Goal: Transaction & Acquisition: Purchase product/service

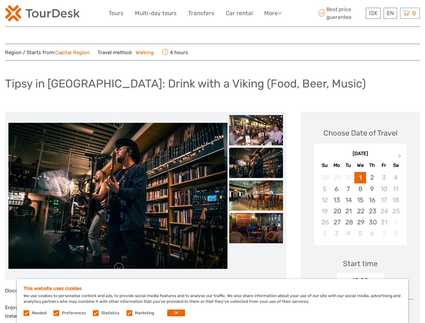
click at [272, 13] on link "More" at bounding box center [273, 13] width 18 height 10
click at [280, 13] on icon at bounding box center [280, 13] width 4 height 6
click at [373, 13] on span "ISK" at bounding box center [373, 13] width 9 height 7
click at [390, 13] on div "EN English Español Deutsch" at bounding box center [390, 13] width 13 height 11
click at [410, 13] on div "0 Items Total 0 ISK Checkout The shopping cart is empty." at bounding box center [410, 13] width 20 height 11
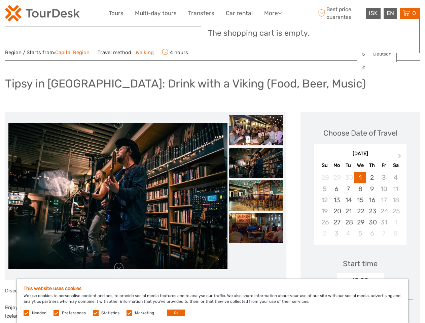
click at [118, 196] on img at bounding box center [117, 196] width 219 height 146
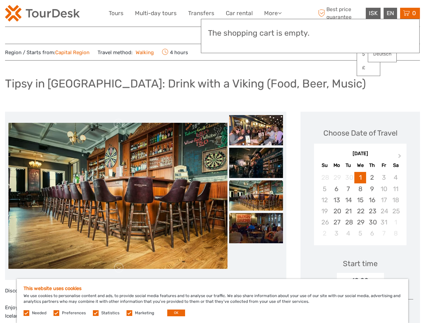
click at [119, 124] on link at bounding box center [118, 123] width 11 height 11
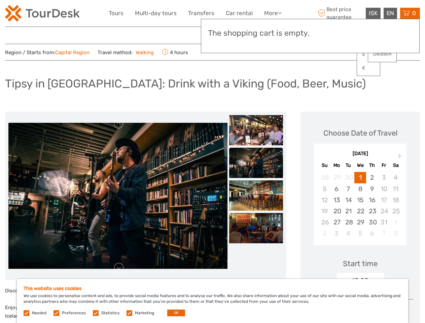
click at [119, 268] on link at bounding box center [118, 268] width 11 height 11
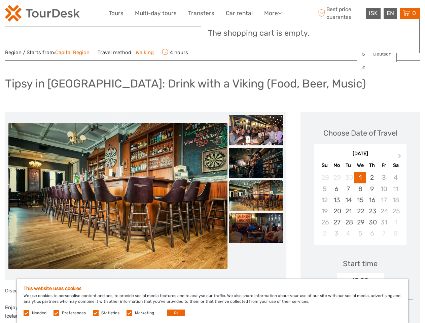
click at [256, 130] on img at bounding box center [256, 130] width 54 height 30
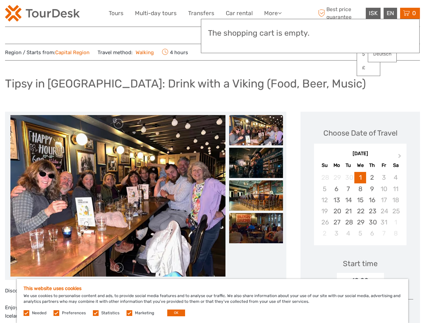
click at [256, 163] on img at bounding box center [256, 163] width 54 height 30
